Goal: Use online tool/utility

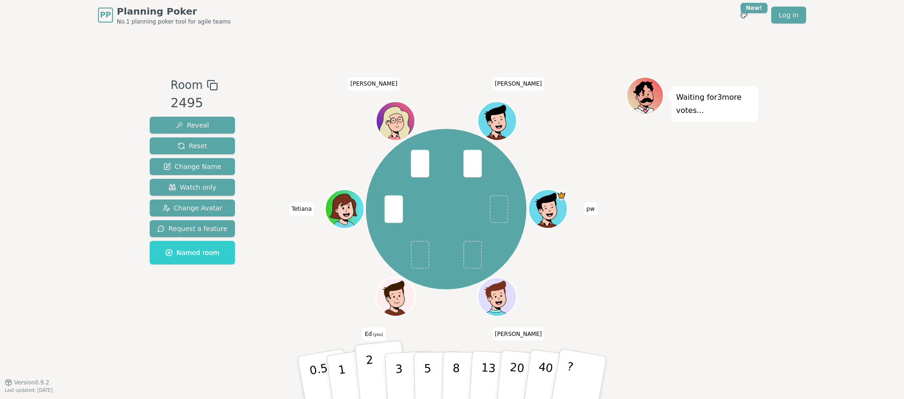
click at [363, 372] on button "2" at bounding box center [382, 378] width 54 height 75
click at [347, 373] on button "1" at bounding box center [353, 378] width 56 height 76
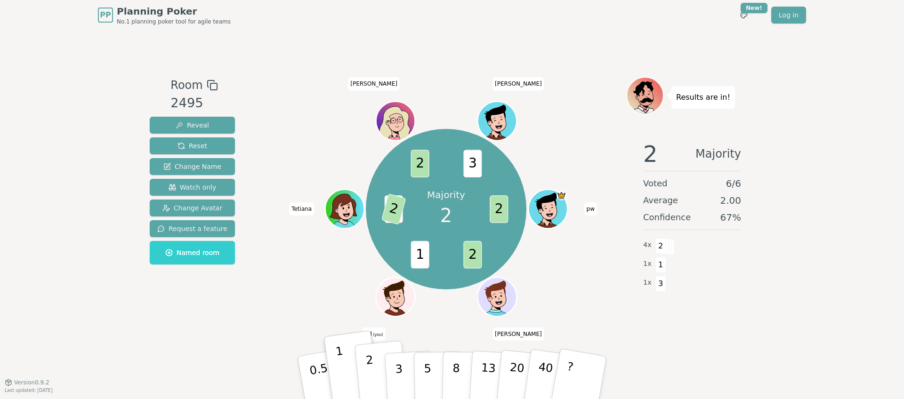
click at [375, 375] on button "2" at bounding box center [382, 378] width 54 height 75
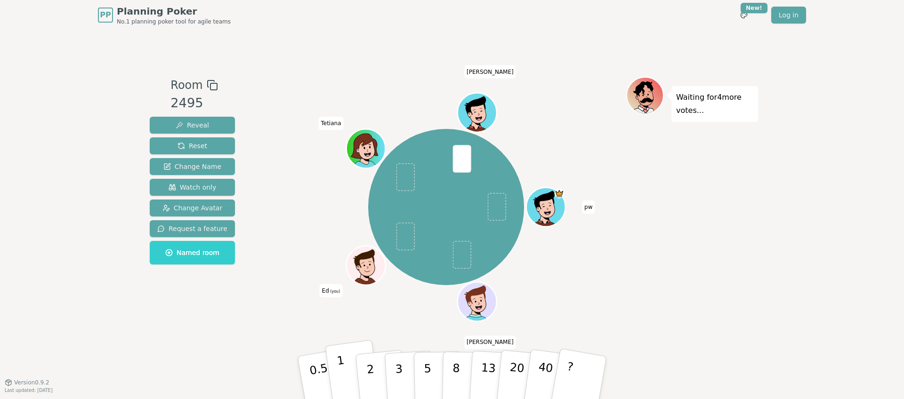
click at [342, 376] on p "1" at bounding box center [343, 379] width 14 height 51
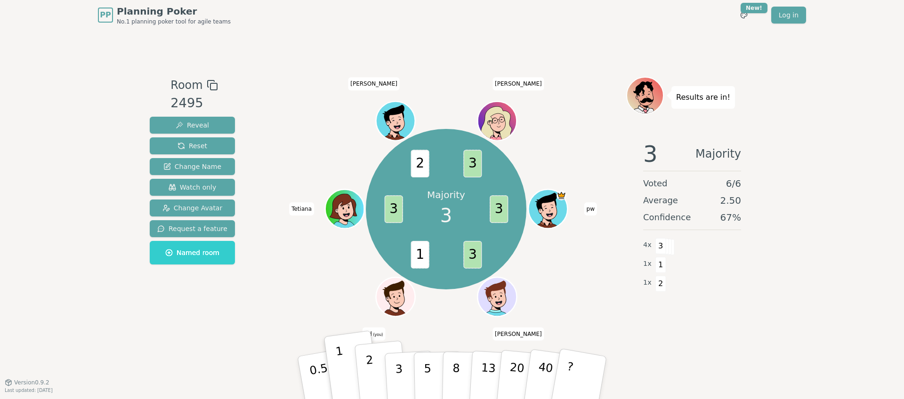
click at [374, 374] on button "2" at bounding box center [382, 378] width 54 height 75
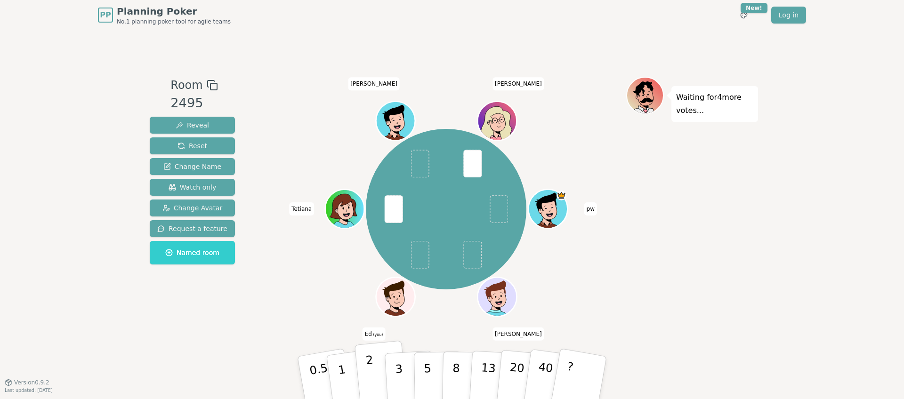
click at [371, 377] on p "2" at bounding box center [371, 379] width 12 height 51
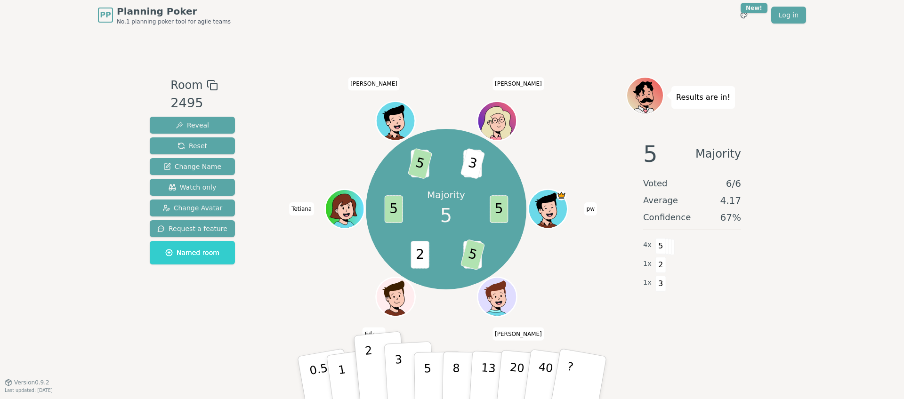
click at [404, 374] on button "3" at bounding box center [409, 377] width 51 height 73
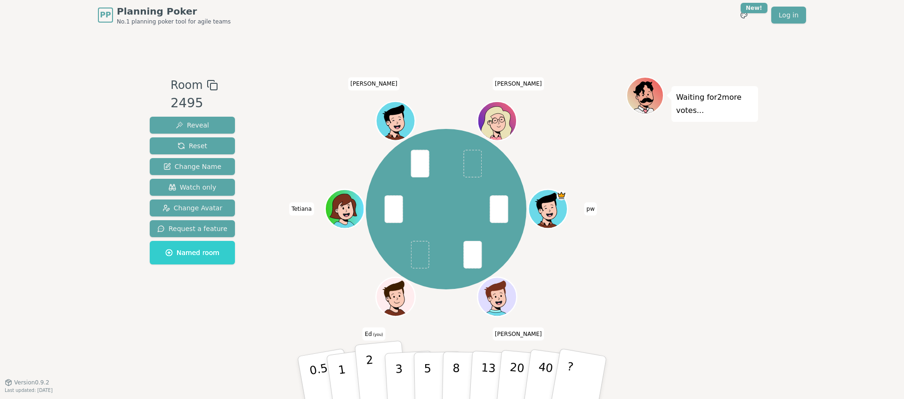
click at [369, 387] on p "2" at bounding box center [371, 379] width 12 height 51
click at [351, 372] on button "1" at bounding box center [353, 378] width 56 height 76
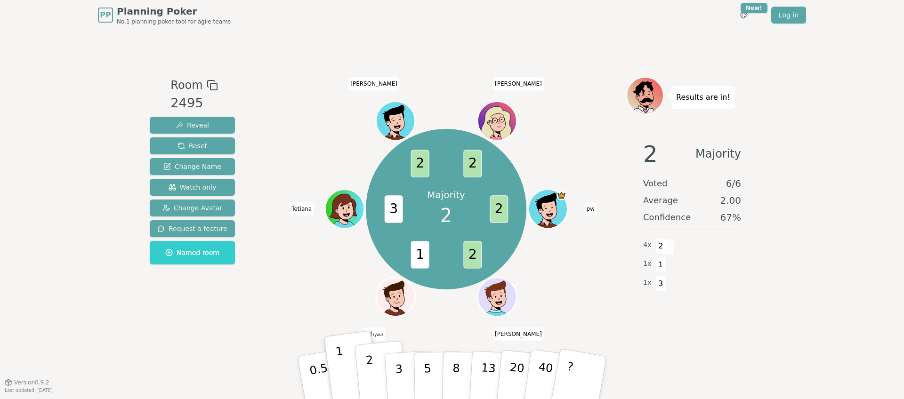
click at [381, 376] on button "2" at bounding box center [382, 378] width 54 height 75
